Goal: Transaction & Acquisition: Purchase product/service

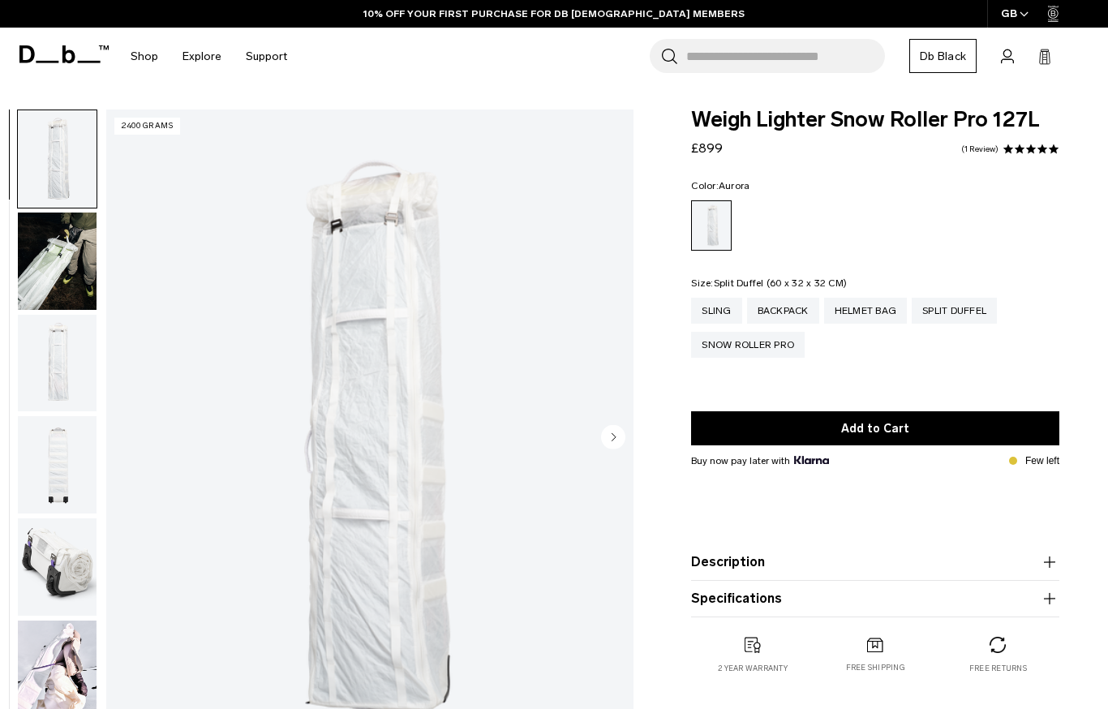
click at [968, 314] on div "Split Duffel" at bounding box center [954, 311] width 85 height 26
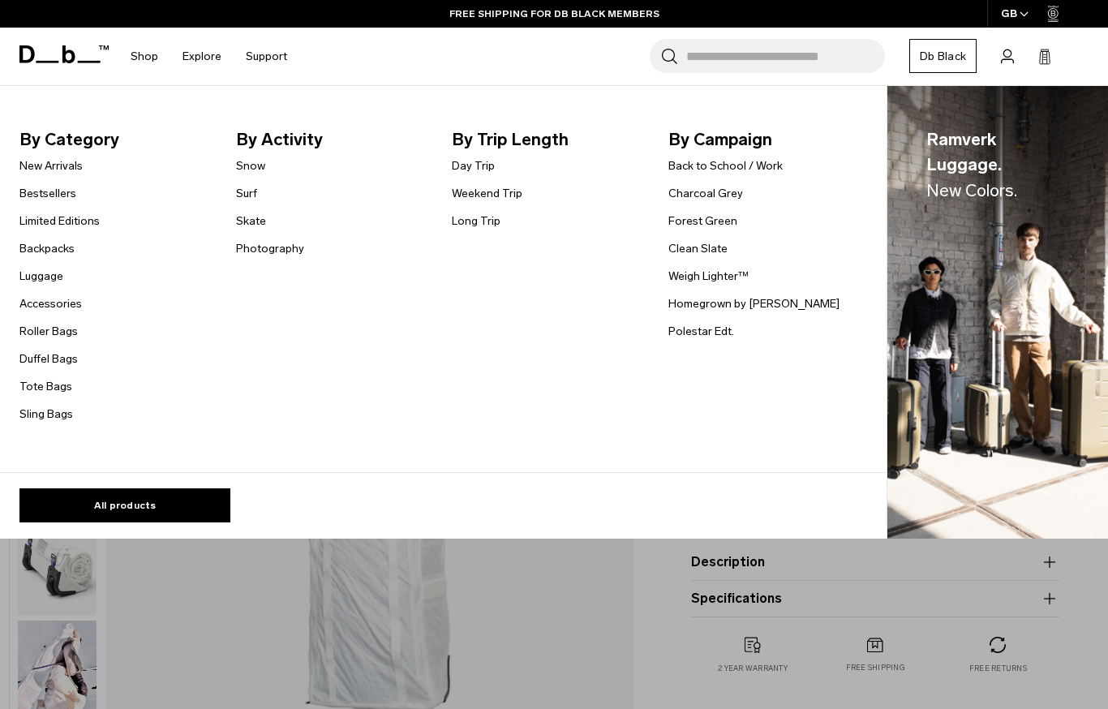
click at [251, 164] on link "Snow" at bounding box center [250, 165] width 29 height 17
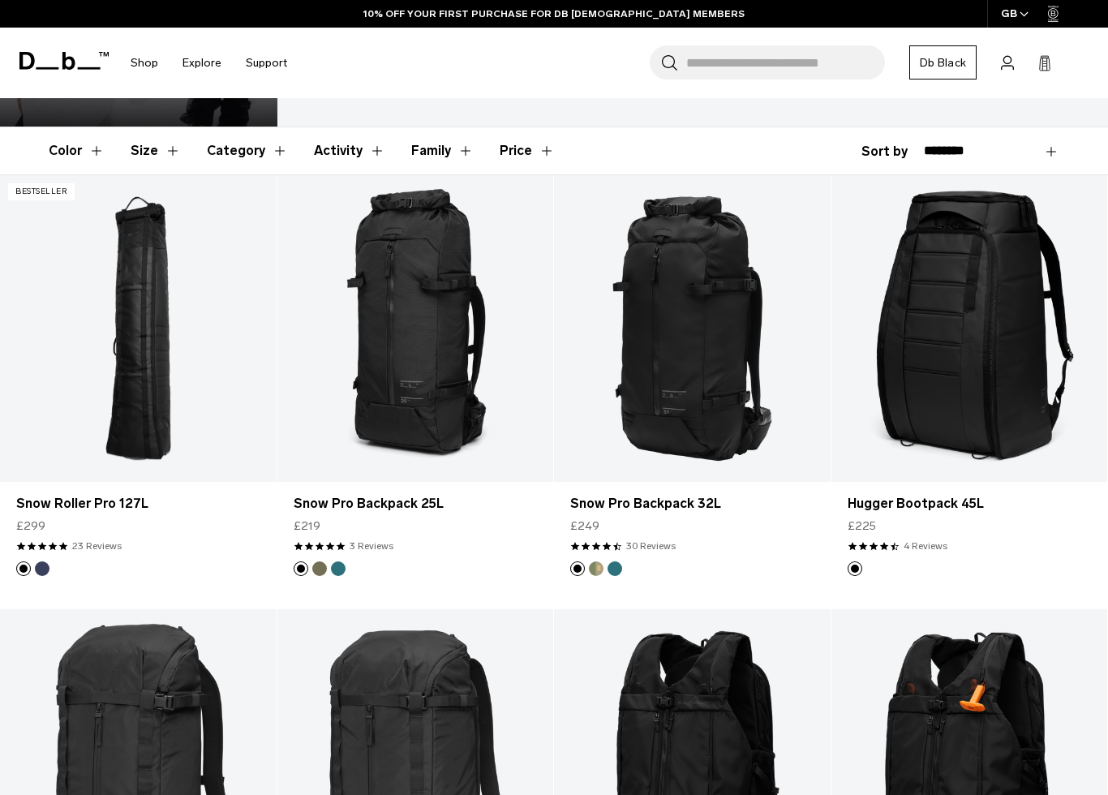
scroll to position [217, 0]
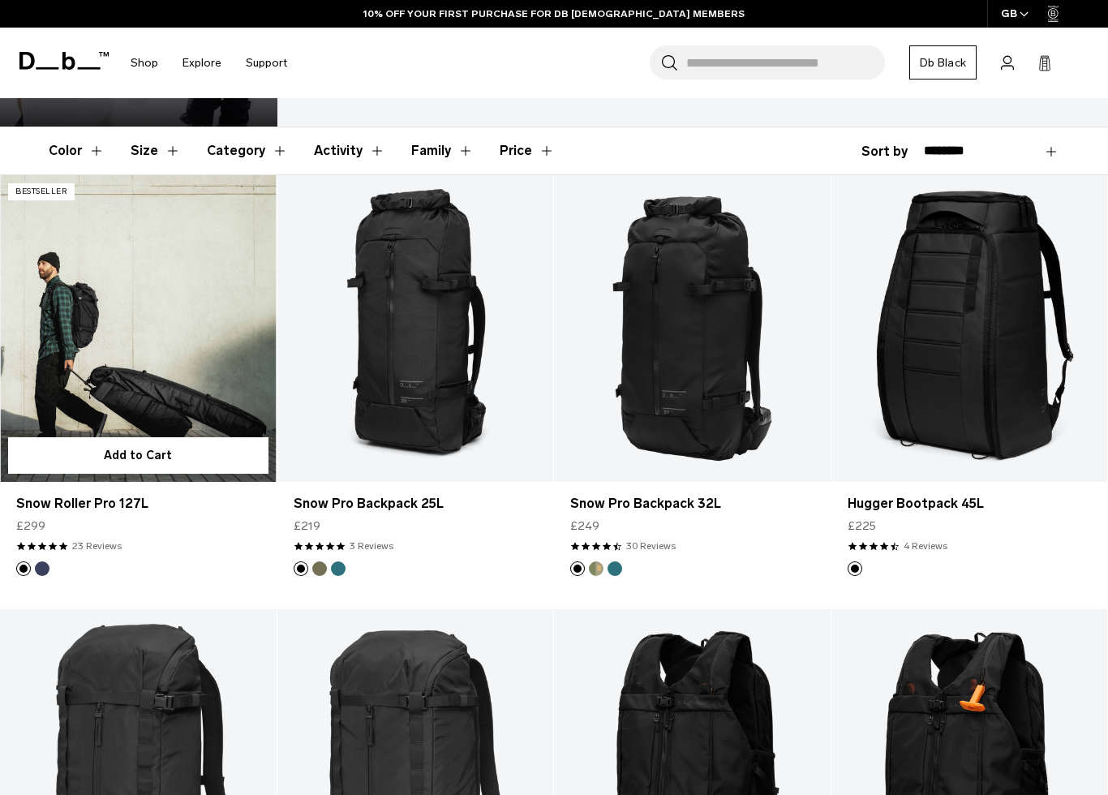
click at [151, 402] on link "Snow Roller Pro 127L" at bounding box center [138, 328] width 277 height 307
